Goal: Information Seeking & Learning: Learn about a topic

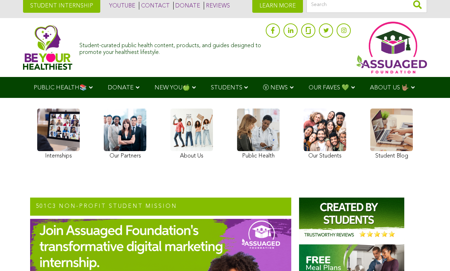
scroll to position [34, 0]
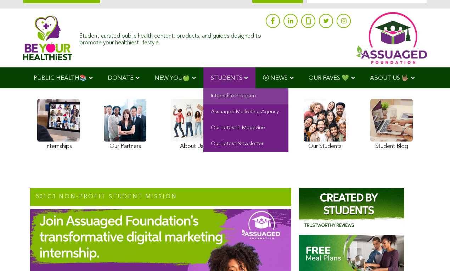
click at [236, 95] on link "Internship Program" at bounding box center [246, 96] width 85 height 16
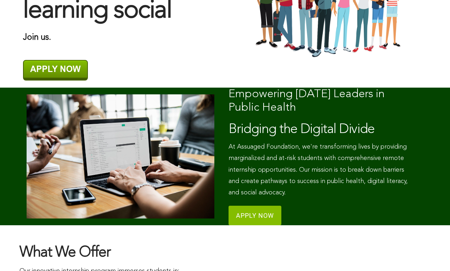
scroll to position [263, 0]
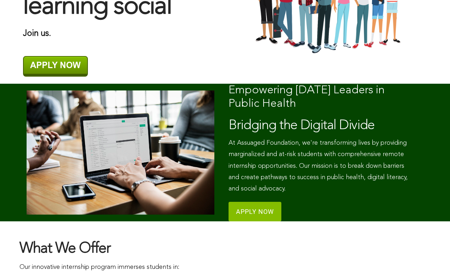
click at [64, 61] on img at bounding box center [55, 66] width 65 height 21
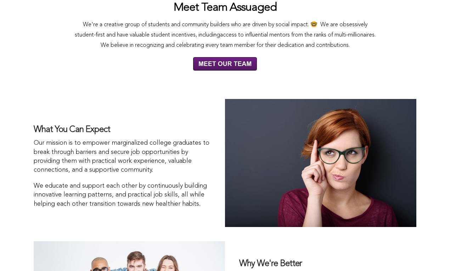
scroll to position [2481, 0]
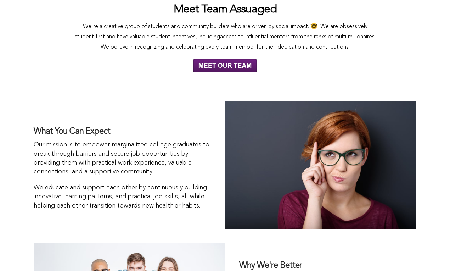
click at [207, 65] on img at bounding box center [225, 66] width 64 height 14
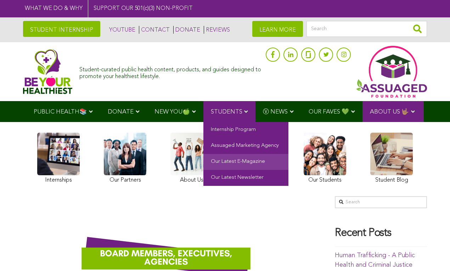
click at [225, 160] on link "Our Latest E-Magazine" at bounding box center [246, 162] width 85 height 16
